Goal: Transaction & Acquisition: Download file/media

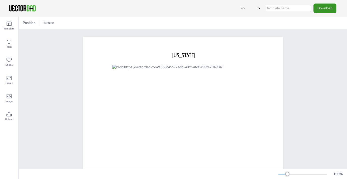
click at [329, 9] on button "Download" at bounding box center [324, 8] width 23 height 9
click at [318, 11] on button "Download" at bounding box center [324, 8] width 23 height 9
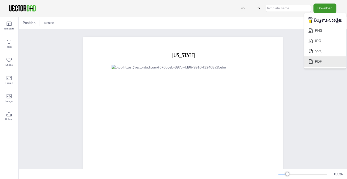
click at [317, 58] on li "PDF" at bounding box center [324, 61] width 41 height 10
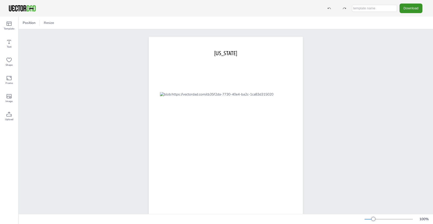
click at [411, 7] on button "Download" at bounding box center [411, 8] width 23 height 9
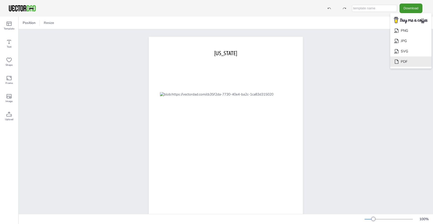
click at [402, 63] on li "PDF" at bounding box center [410, 61] width 41 height 10
